Goal: Task Accomplishment & Management: Complete application form

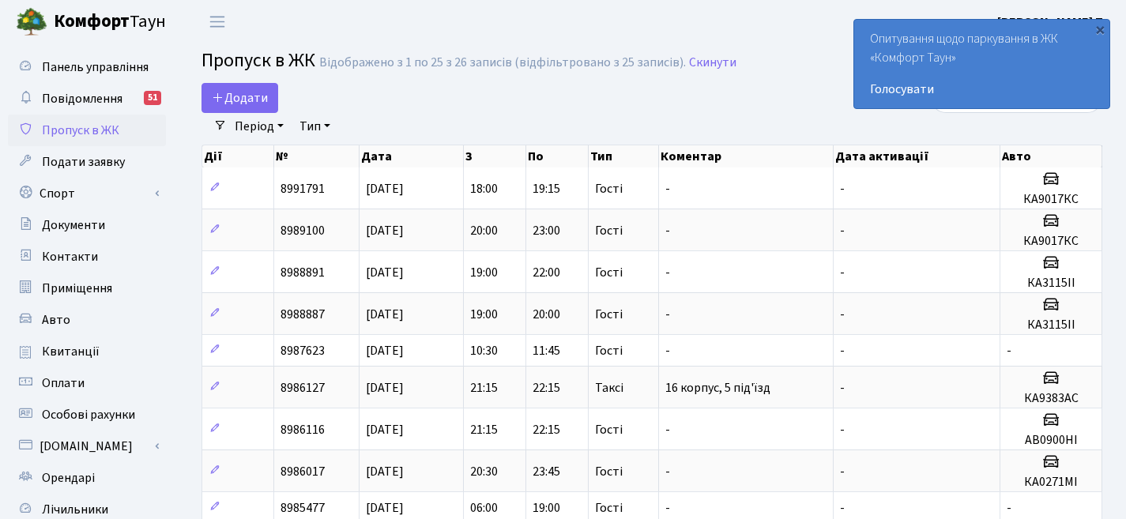
select select "25"
click at [246, 101] on span "Додати" at bounding box center [240, 97] width 56 height 17
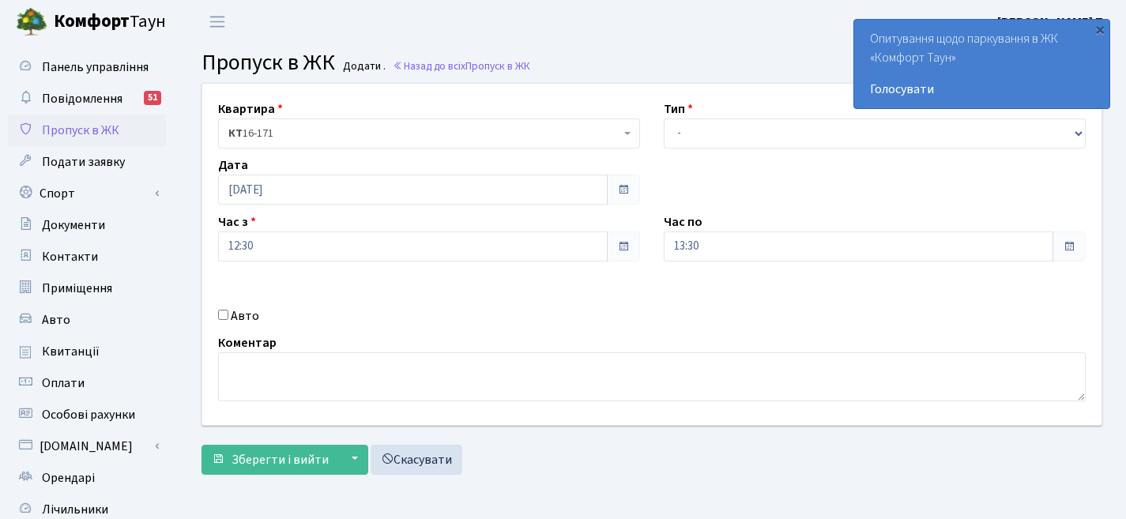
click at [212, 303] on div "Квартира <b>КТ</b>&nbsp;&nbsp;&nbsp;&nbsp;16-171 КТ 16-171 Тип - Доставка Таксі…" at bounding box center [651, 254] width 923 height 341
click at [224, 312] on input "Авто" at bounding box center [223, 315] width 10 height 10
checkbox input "true"
paste input "Вм5625ЕВ"
type input "Вм5625ЕВ"
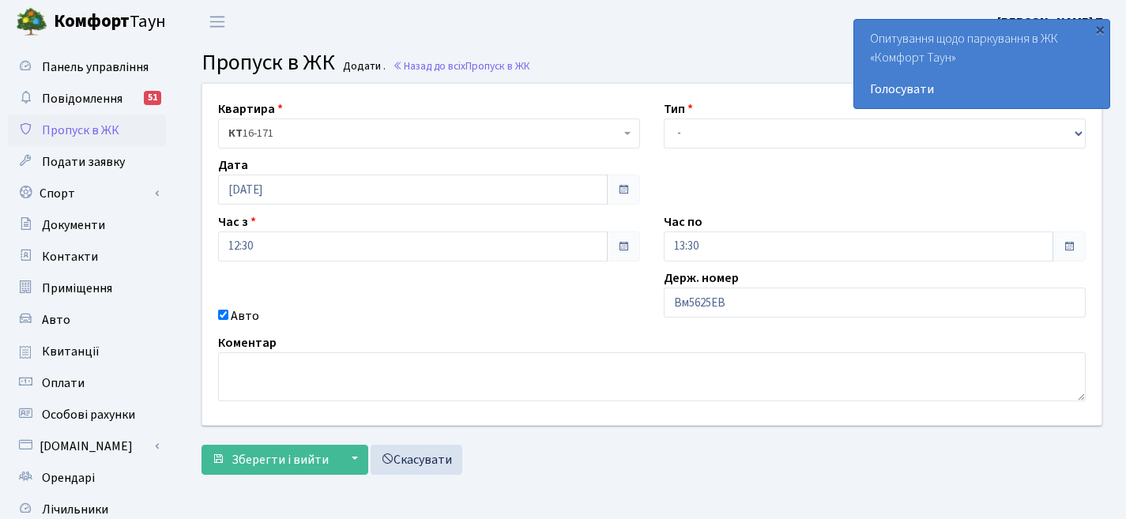
click at [655, 244] on div "Час по 13:30" at bounding box center [875, 236] width 446 height 49
click at [629, 240] on span at bounding box center [623, 246] width 13 height 13
click at [615, 247] on span at bounding box center [623, 246] width 33 height 30
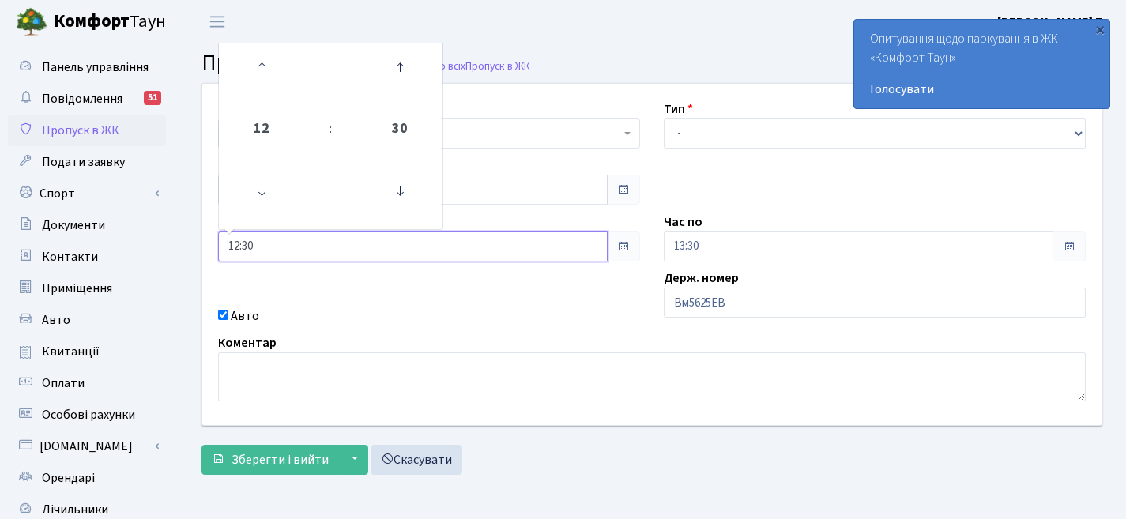
click at [513, 249] on input "12:30" at bounding box center [412, 246] width 389 height 30
click at [264, 85] on icon at bounding box center [261, 67] width 43 height 43
click at [265, 73] on icon at bounding box center [261, 67] width 43 height 43
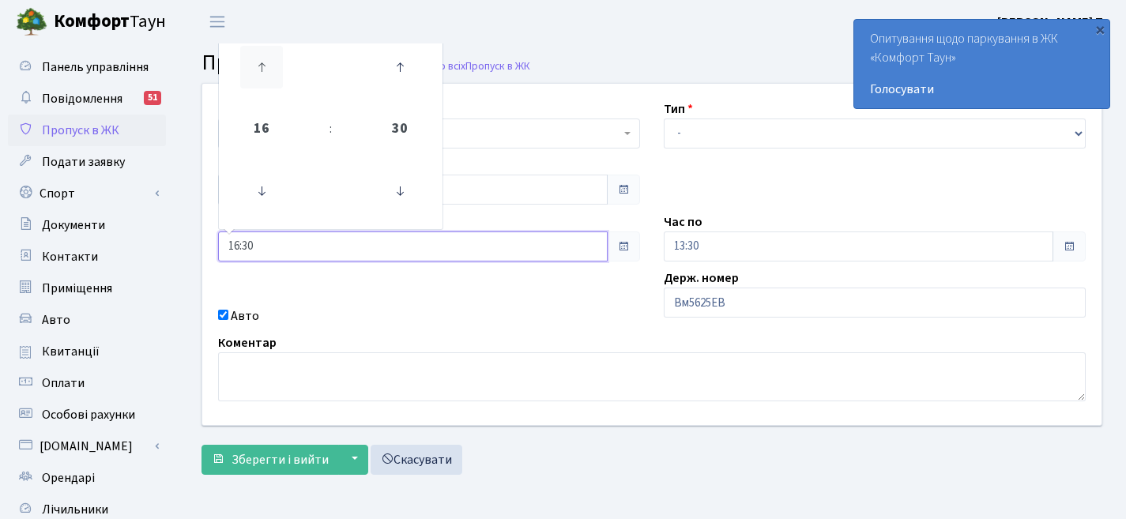
click at [265, 73] on icon at bounding box center [261, 67] width 43 height 43
click at [265, 70] on icon at bounding box center [261, 67] width 43 height 43
click at [265, 69] on icon at bounding box center [261, 67] width 43 height 43
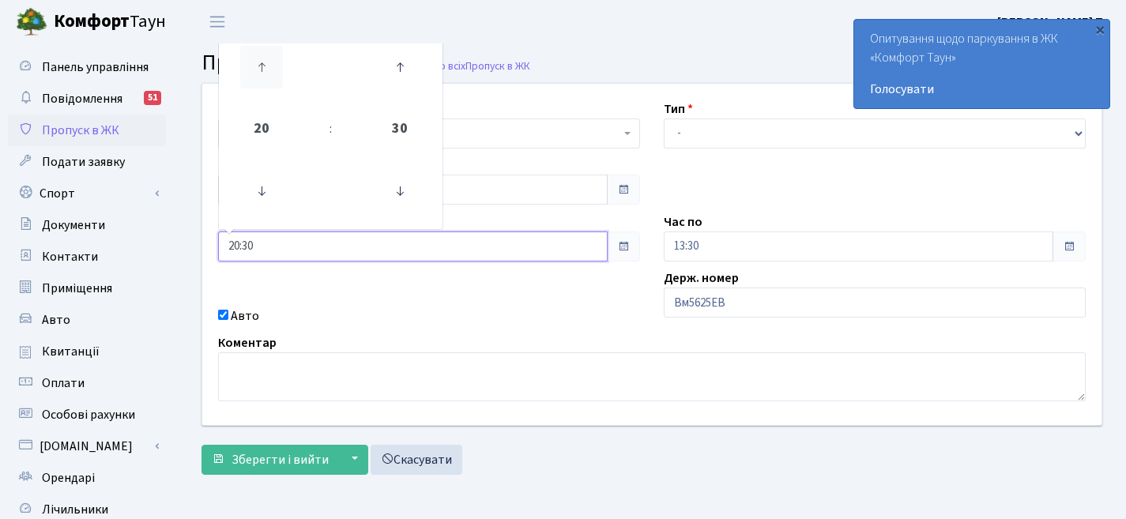
type input "21:30"
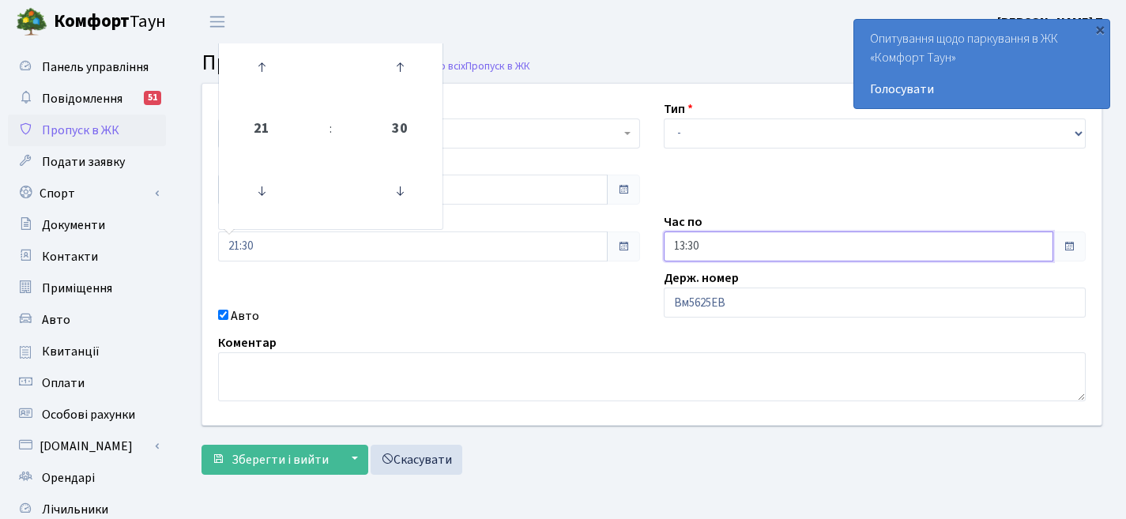
click at [920, 253] on input "13:30" at bounding box center [858, 246] width 389 height 30
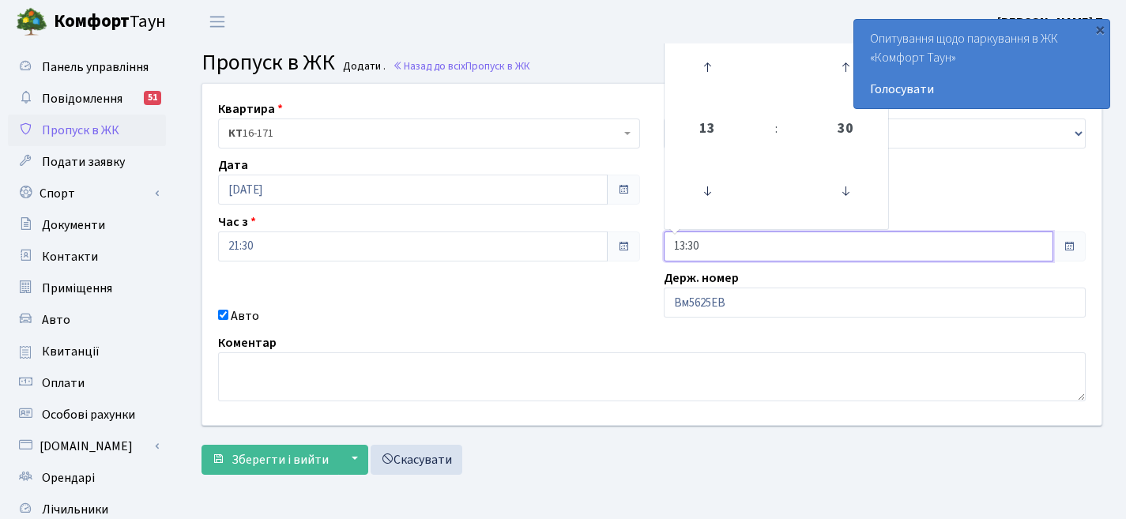
click at [680, 90] on td at bounding box center [707, 67] width 80 height 69
click at [713, 77] on icon at bounding box center [707, 67] width 43 height 43
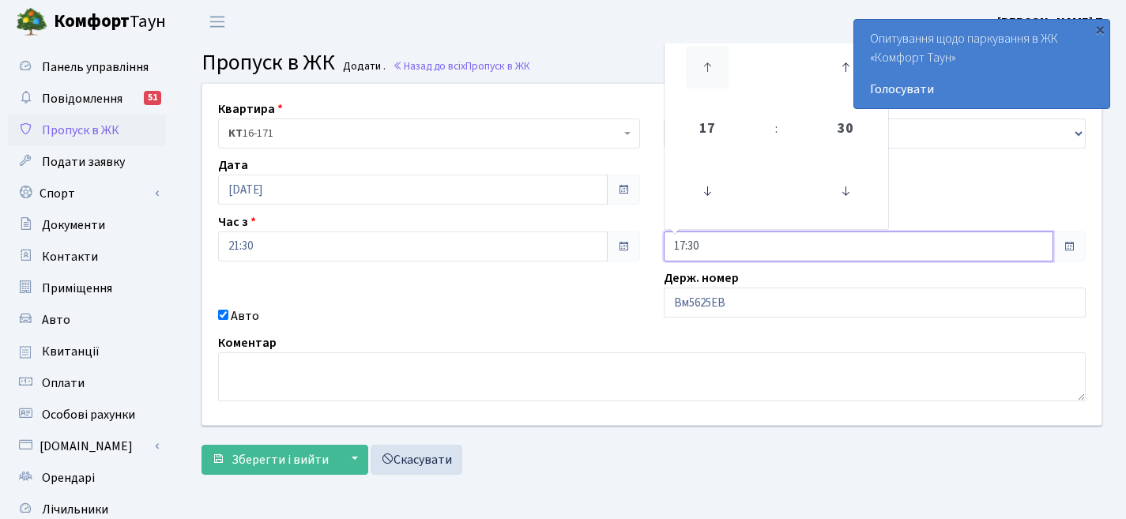
click at [713, 77] on icon at bounding box center [707, 67] width 43 height 43
click at [708, 186] on icon at bounding box center [707, 191] width 43 height 43
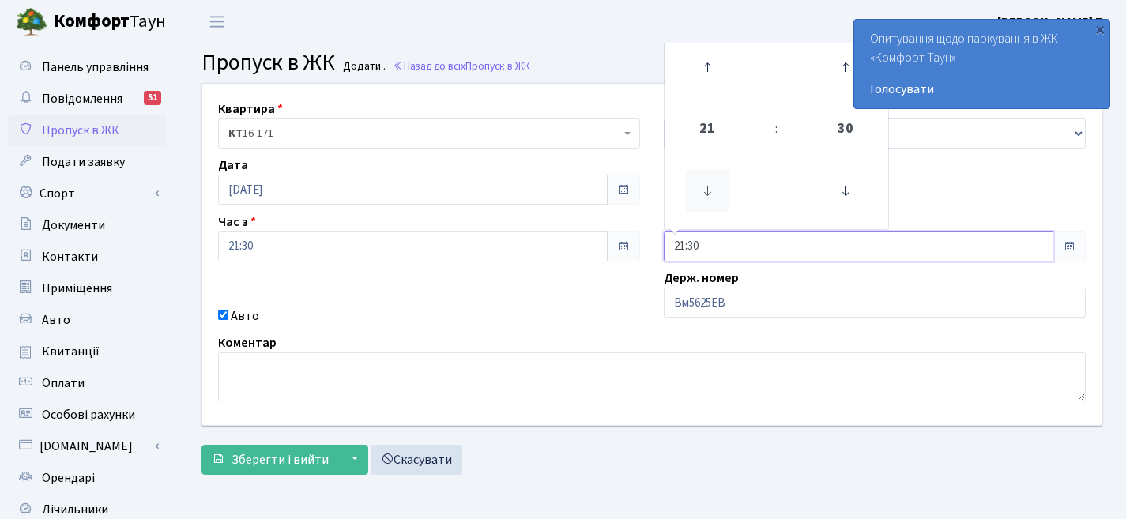
type input "20:30"
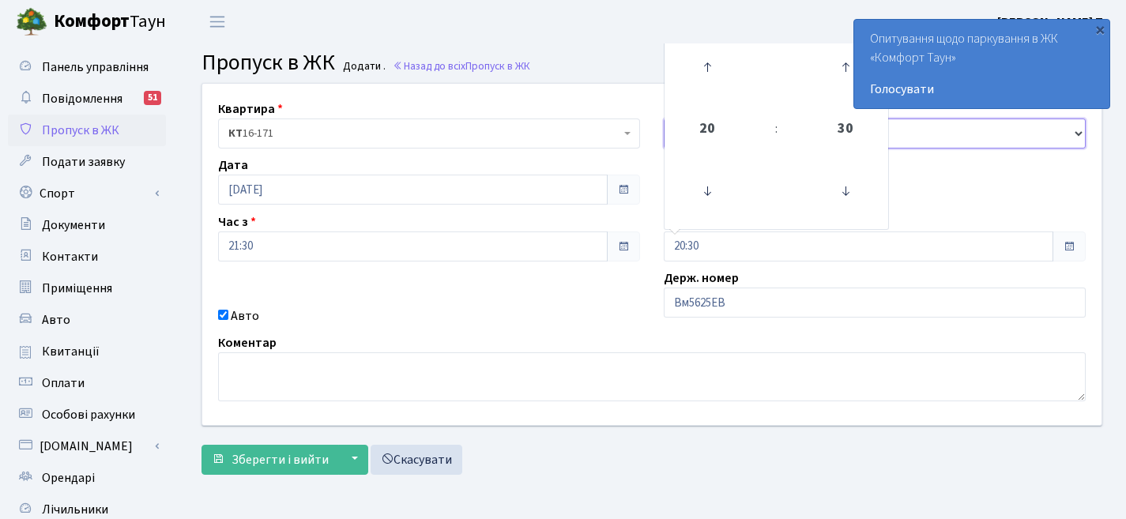
click at [961, 133] on select "- Доставка Таксі Гості Сервіс" at bounding box center [875, 133] width 422 height 30
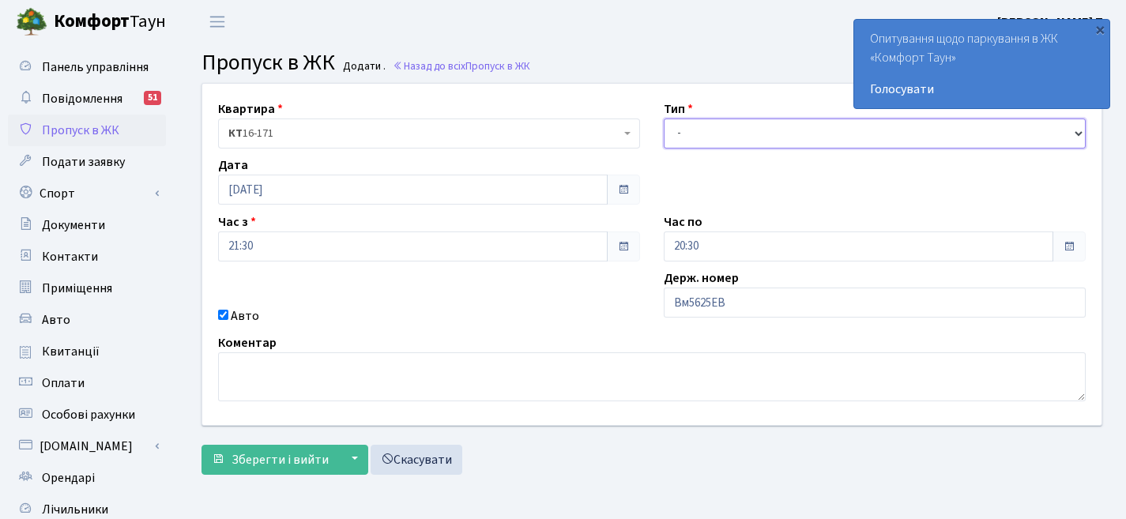
select select "3"
click at [294, 474] on div "Квартира <b>КТ</b>&nbsp;&nbsp;&nbsp;&nbsp;16-171 КТ 16-171 Тип - Доставка Таксі…" at bounding box center [652, 283] width 924 height 400
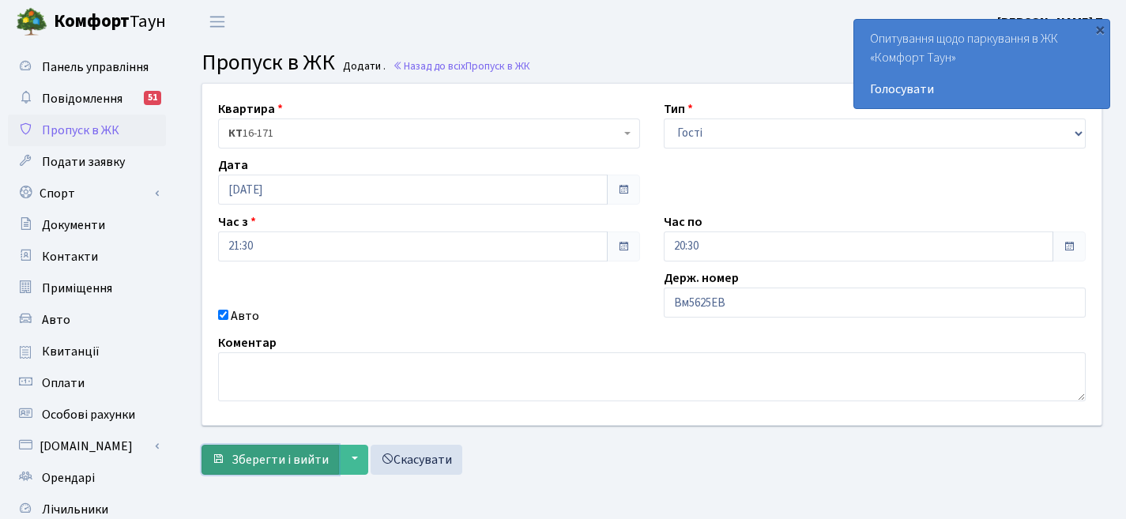
click at [293, 469] on button "Зберегти і вийти" at bounding box center [269, 460] width 137 height 30
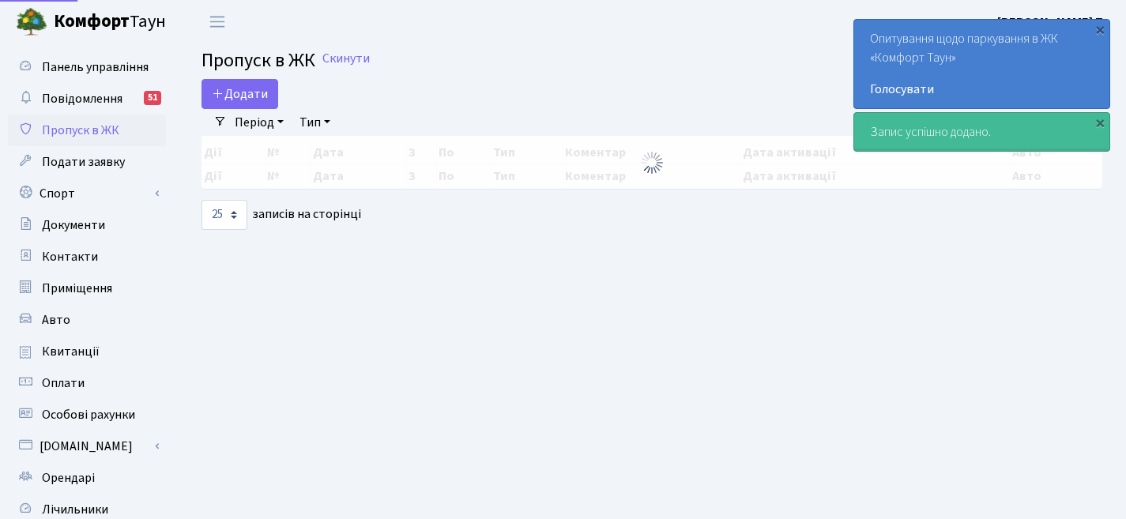
select select "25"
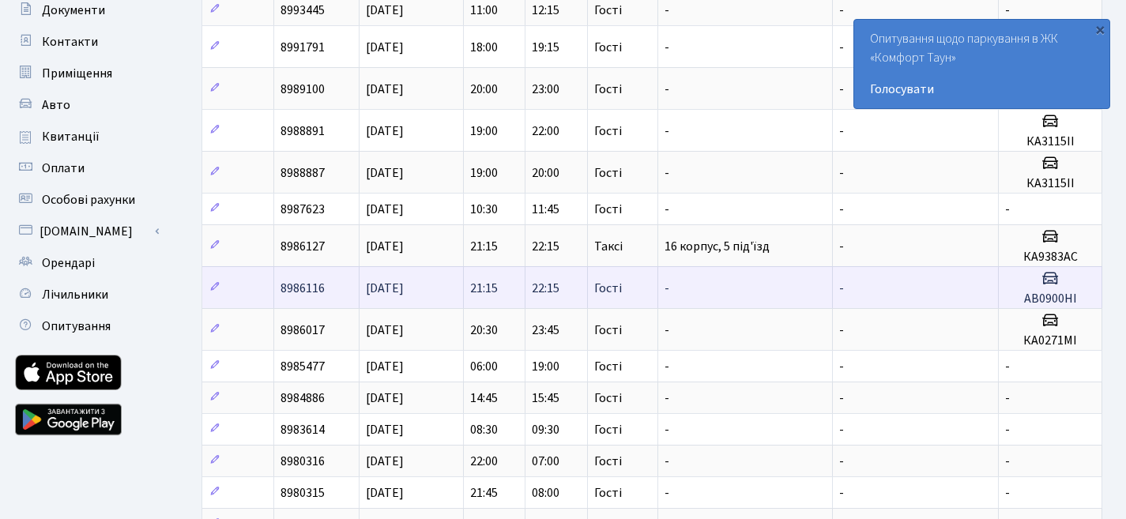
scroll to position [269, 0]
